Goal: Check status: Check status

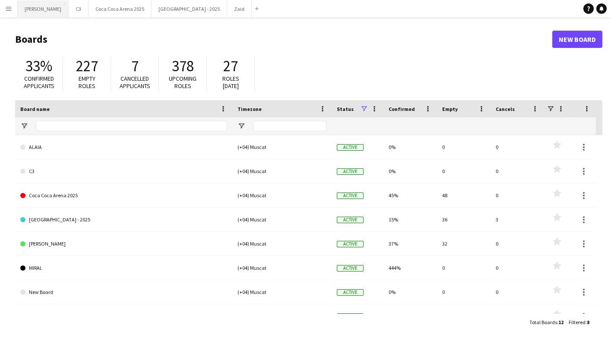
click at [32, 11] on button "[PERSON_NAME]" at bounding box center [43, 8] width 51 height 17
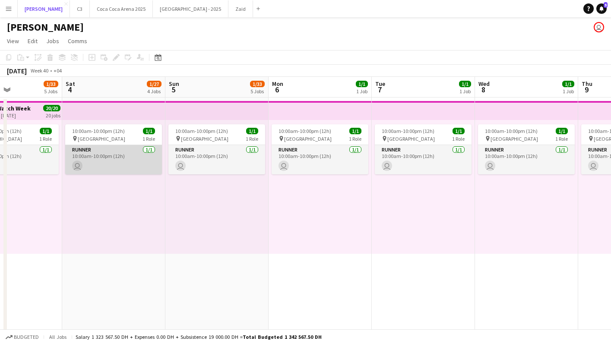
scroll to position [0, 241]
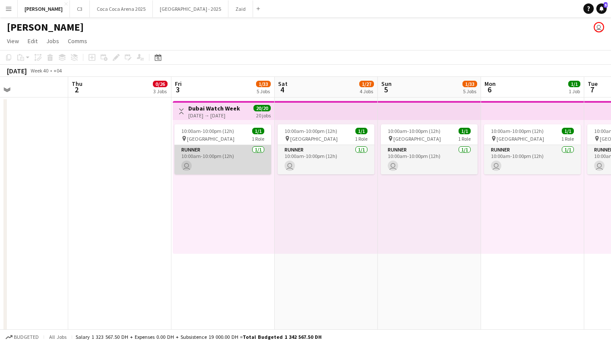
click at [217, 160] on app-card-role "Runner [DATE] 10:00am-10:00pm (12h) user" at bounding box center [222, 159] width 97 height 29
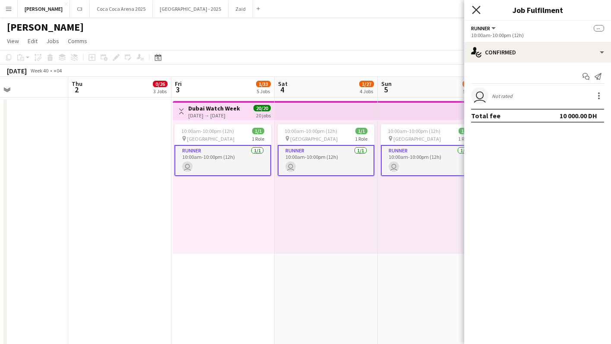
click at [475, 11] on icon "Close pop-in" at bounding box center [476, 10] width 8 height 8
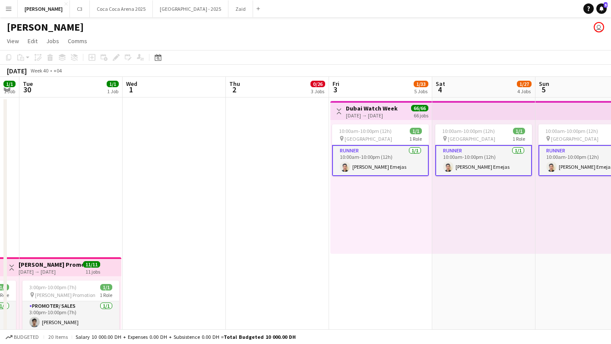
scroll to position [0, 235]
